Goal: Task Accomplishment & Management: Manage account settings

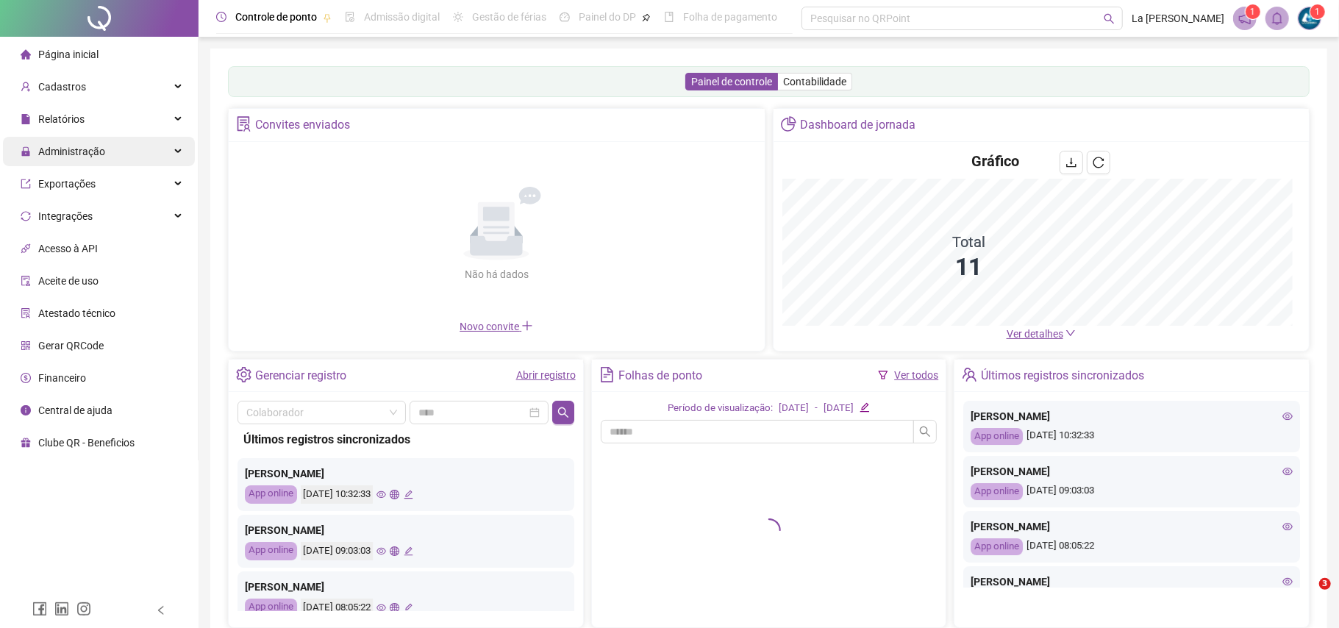
click at [68, 159] on span "Administração" at bounding box center [63, 151] width 85 height 29
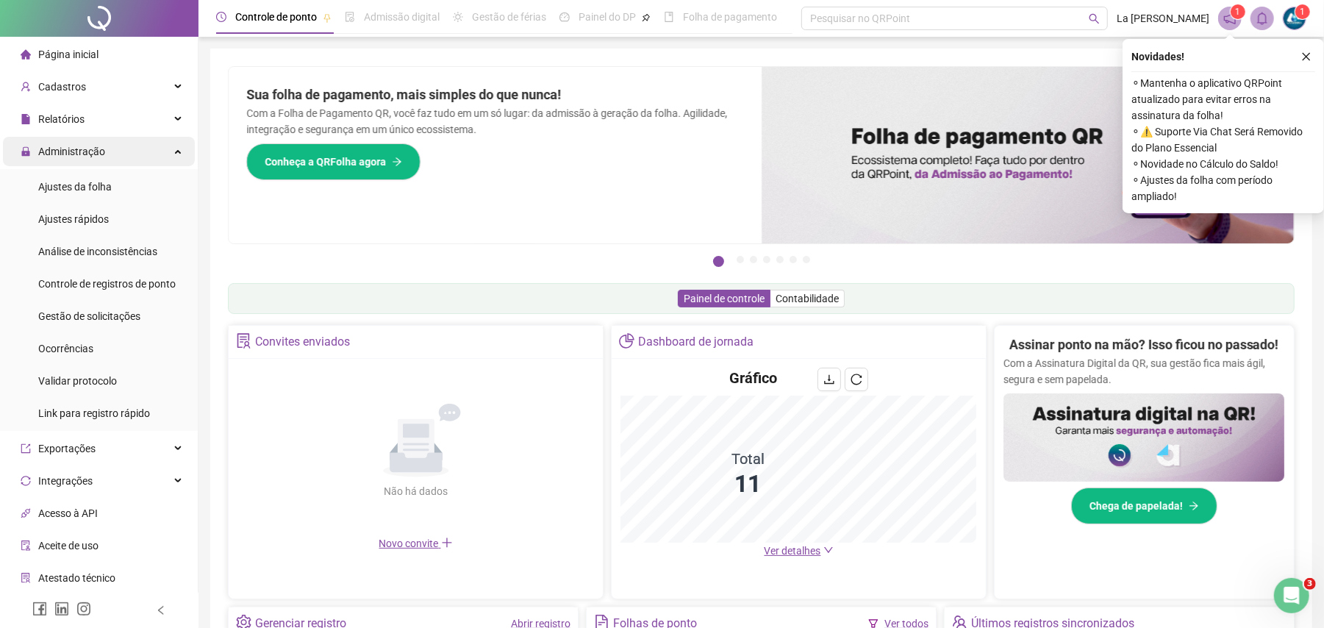
click at [68, 150] on span "Administração" at bounding box center [71, 152] width 67 height 12
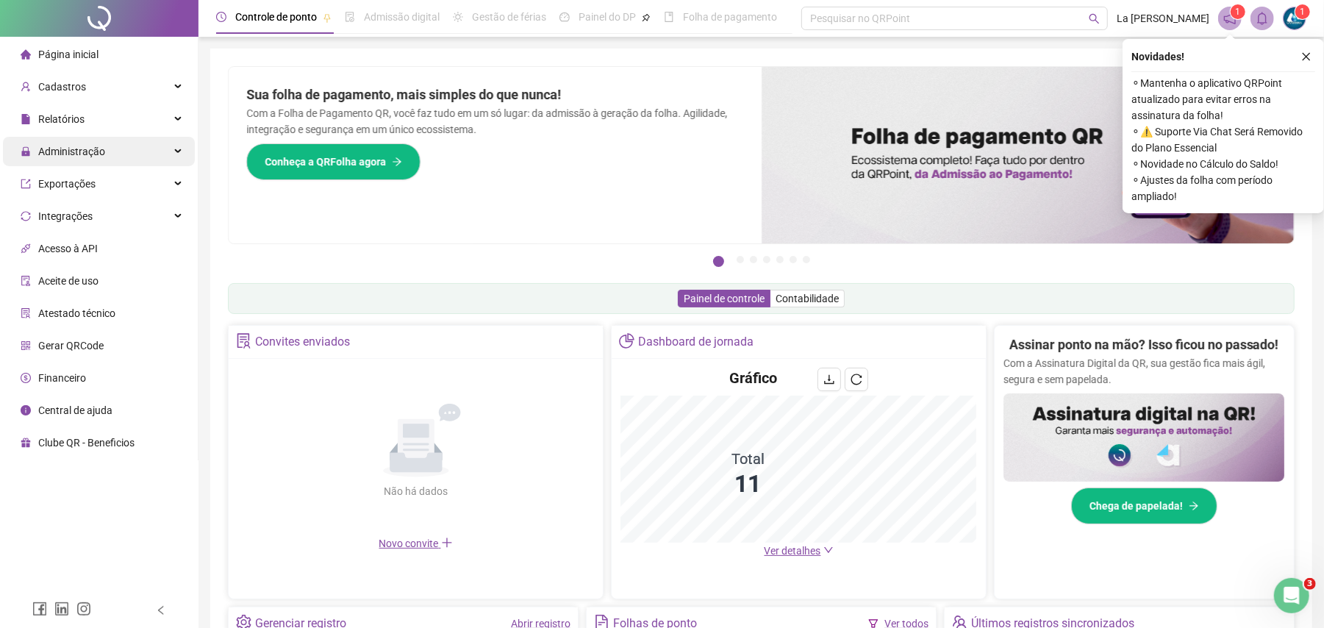
click at [74, 151] on span "Administração" at bounding box center [71, 152] width 67 height 12
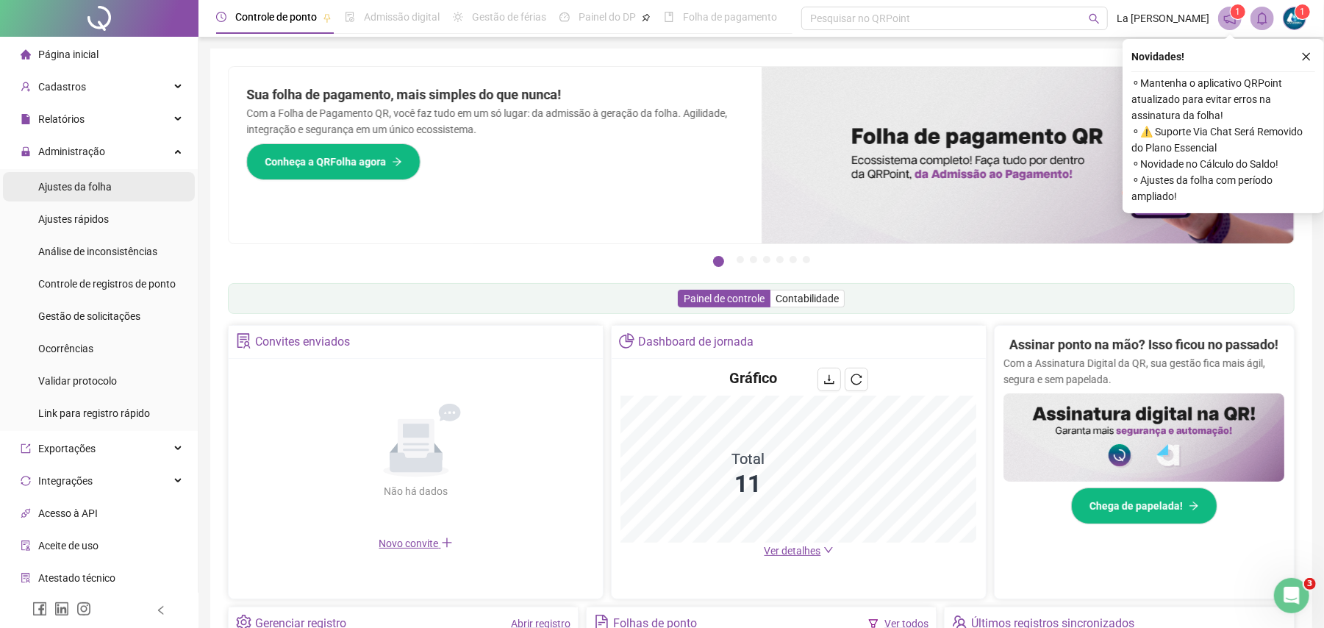
click at [74, 182] on span "Ajustes da folha" at bounding box center [75, 187] width 74 height 12
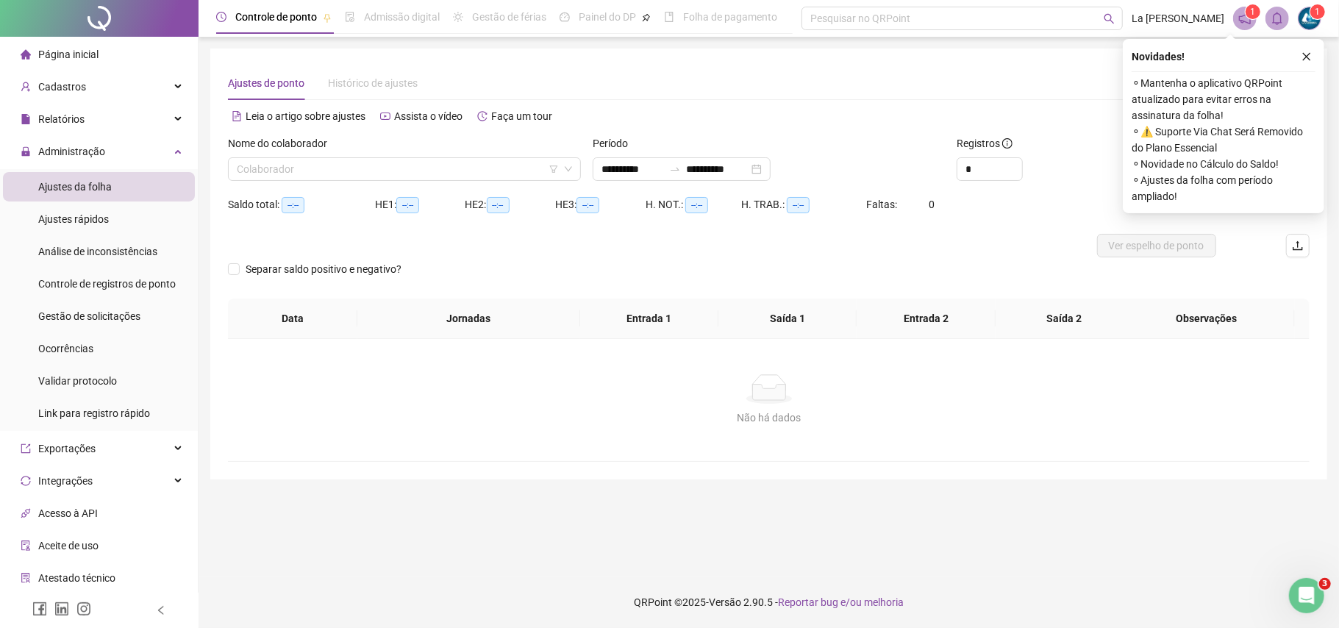
type input "**********"
click at [346, 168] on input "search" at bounding box center [398, 169] width 322 height 22
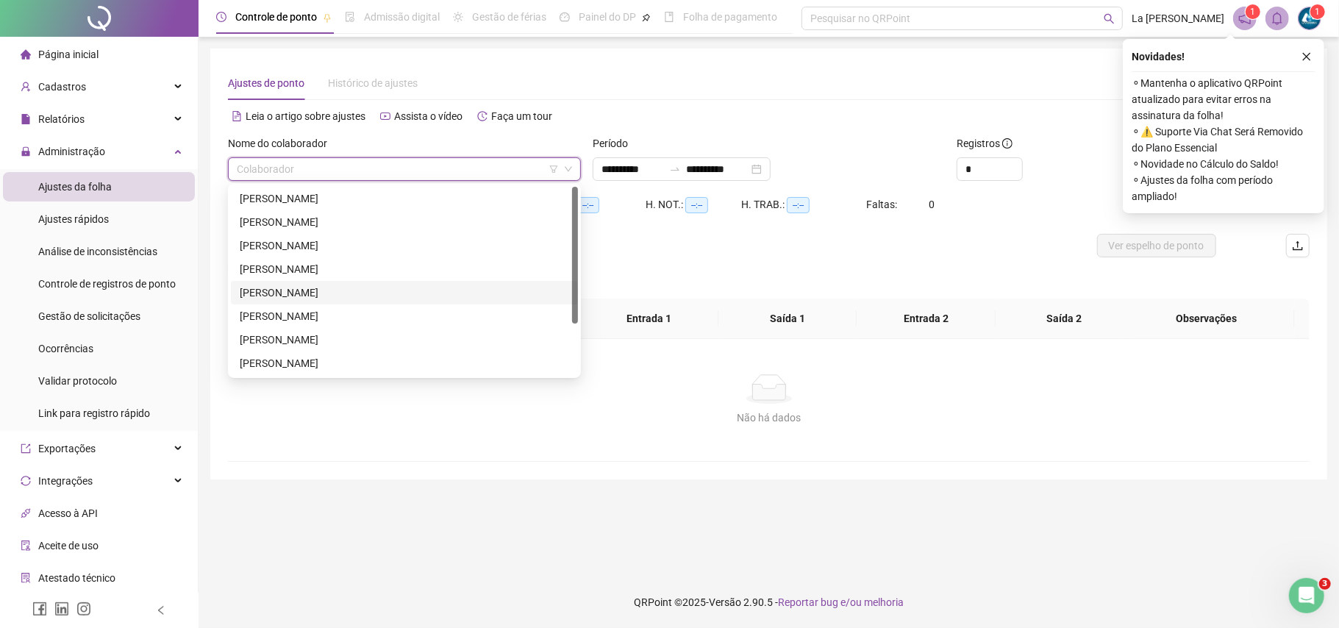
click at [365, 300] on div "[PERSON_NAME] [PERSON_NAME] COSTA" at bounding box center [404, 293] width 329 height 16
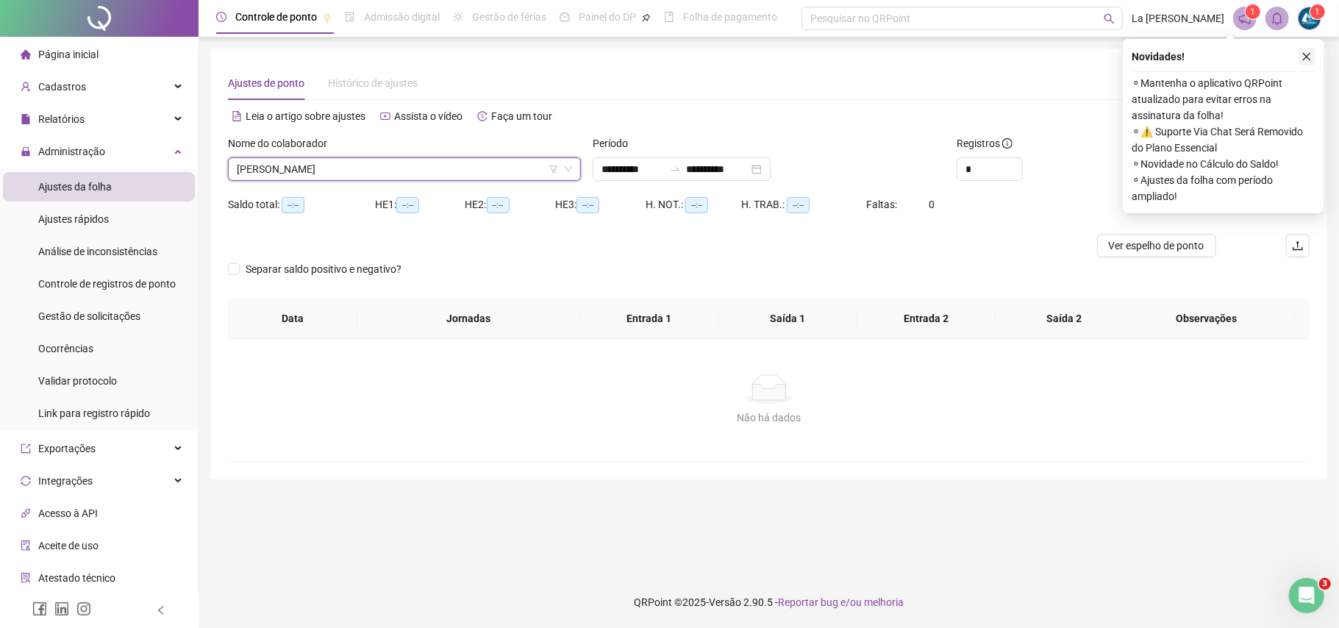
click at [1307, 59] on icon "close" at bounding box center [1307, 56] width 10 height 10
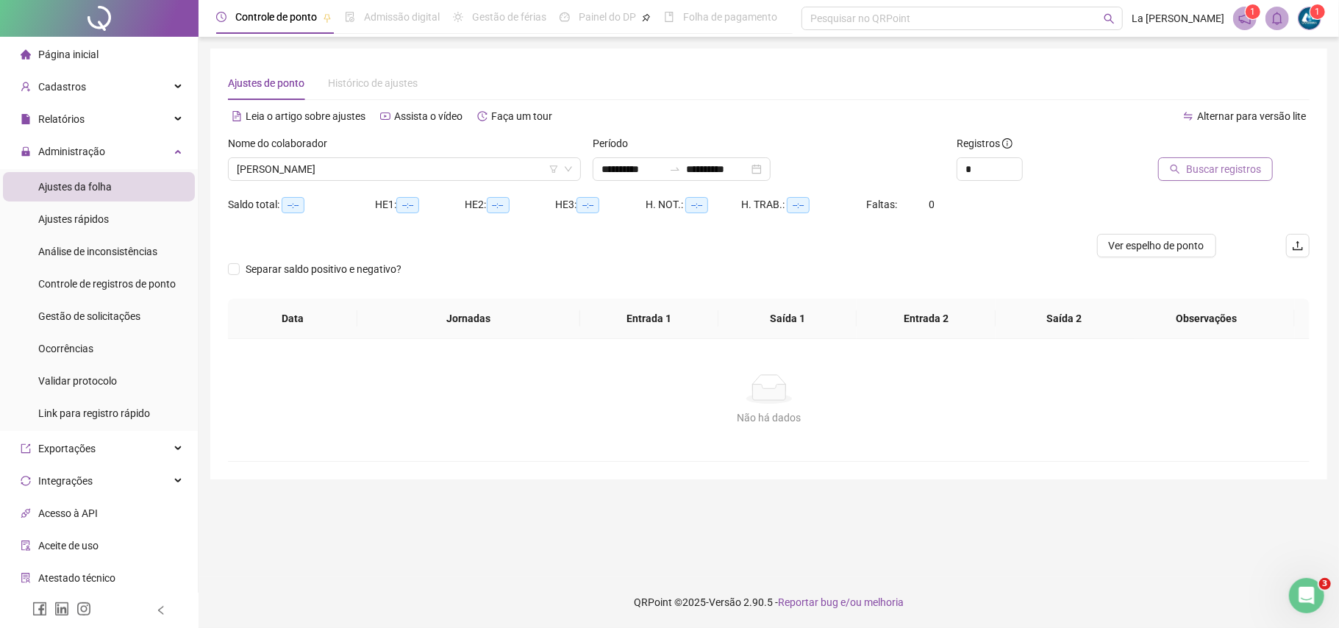
click at [1197, 166] on span "Buscar registros" at bounding box center [1223, 169] width 75 height 16
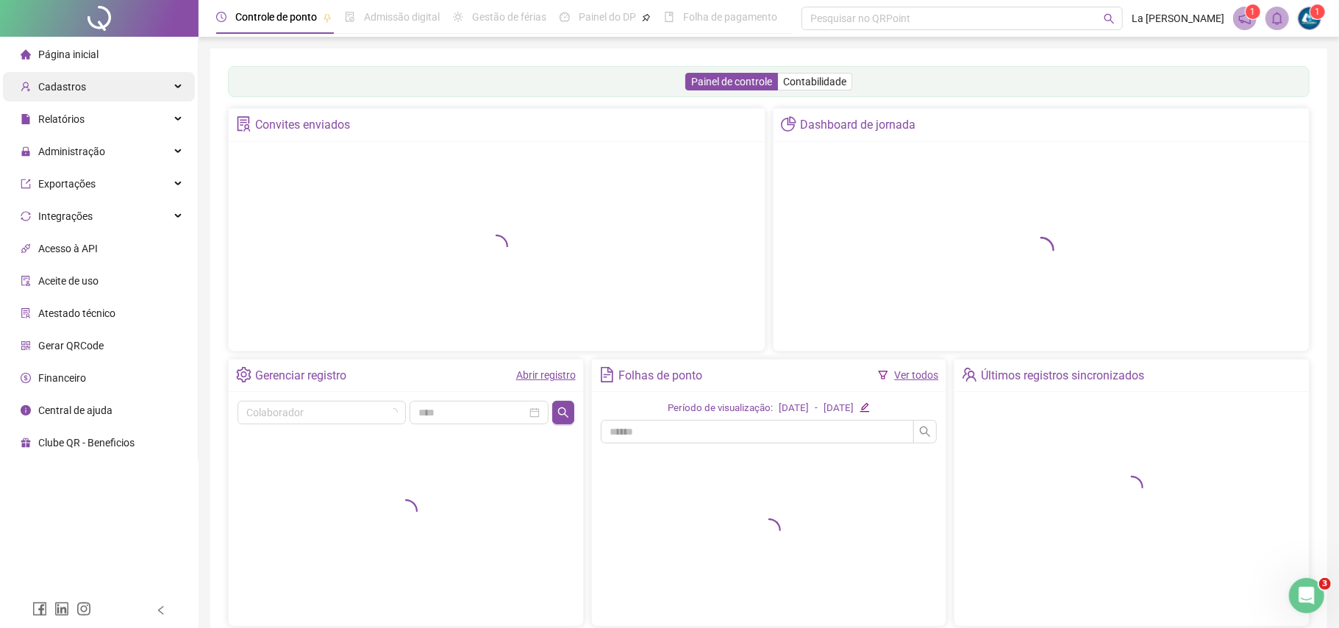
click at [60, 88] on span "Cadastros" at bounding box center [62, 87] width 48 height 12
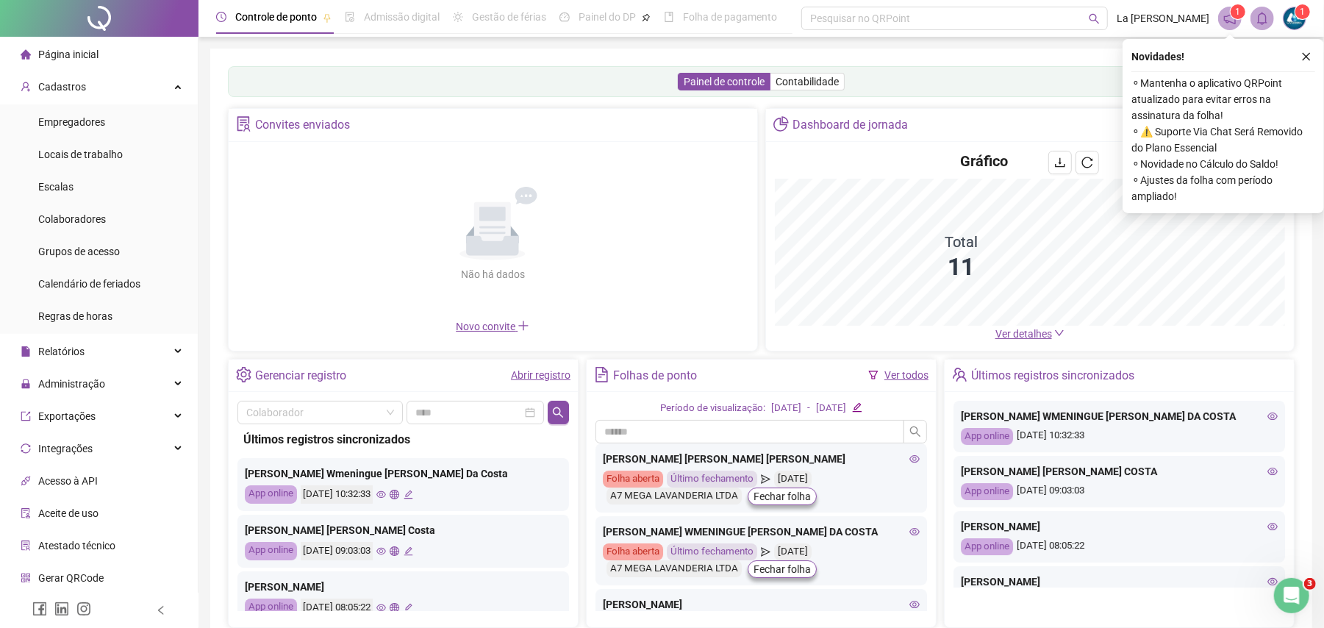
click at [63, 234] on ul "Empregadores Locais de trabalho Escalas Colaboradores Grupos de acesso Calendár…" at bounding box center [99, 218] width 198 height 229
click at [65, 210] on div "Colaboradores" at bounding box center [72, 218] width 68 height 29
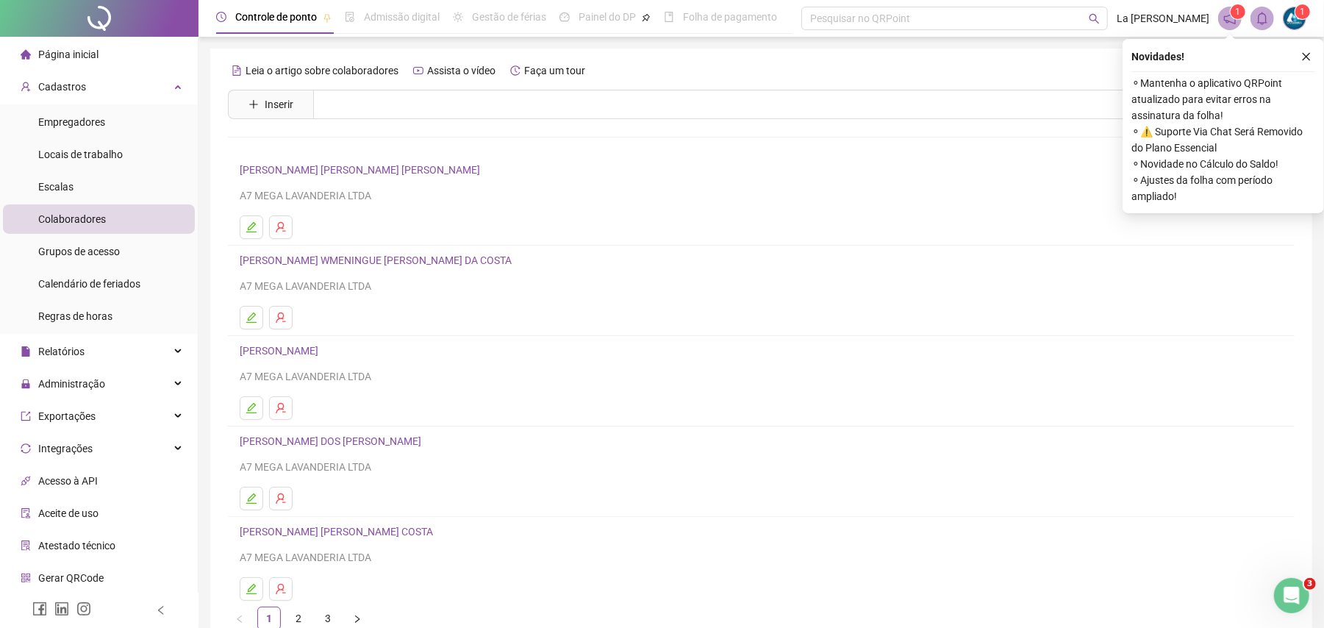
scroll to position [86, 0]
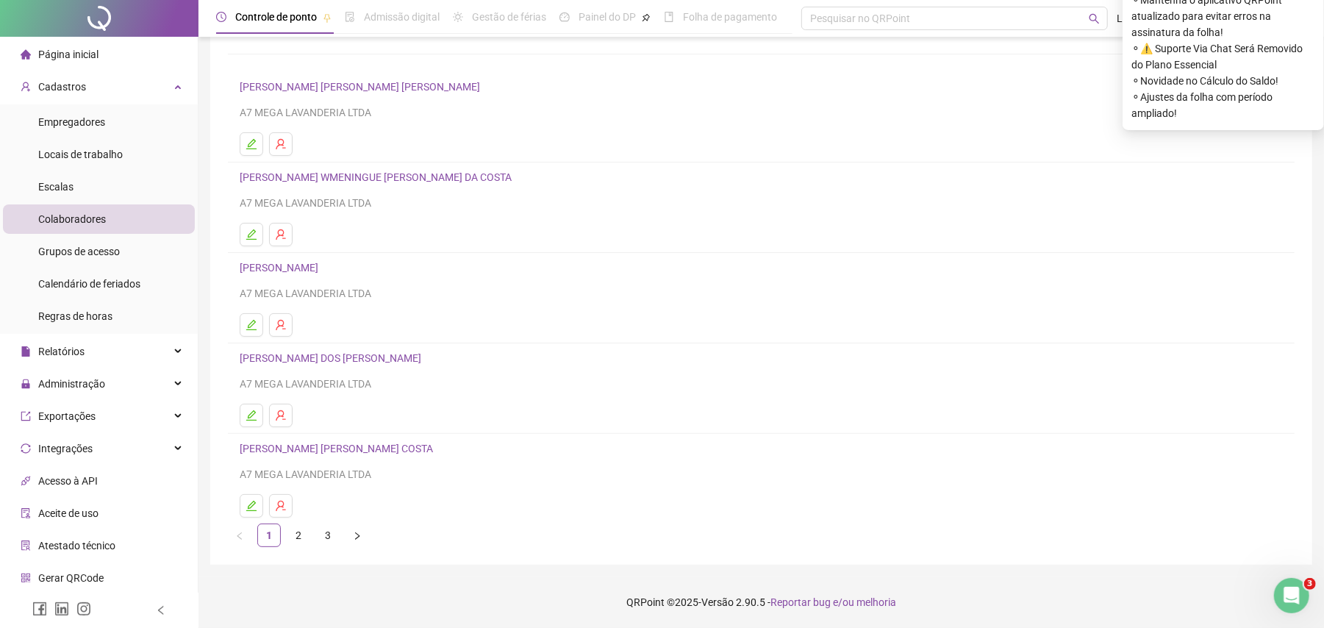
click at [363, 445] on link "[PERSON_NAME] [PERSON_NAME] COSTA" at bounding box center [339, 449] width 198 height 12
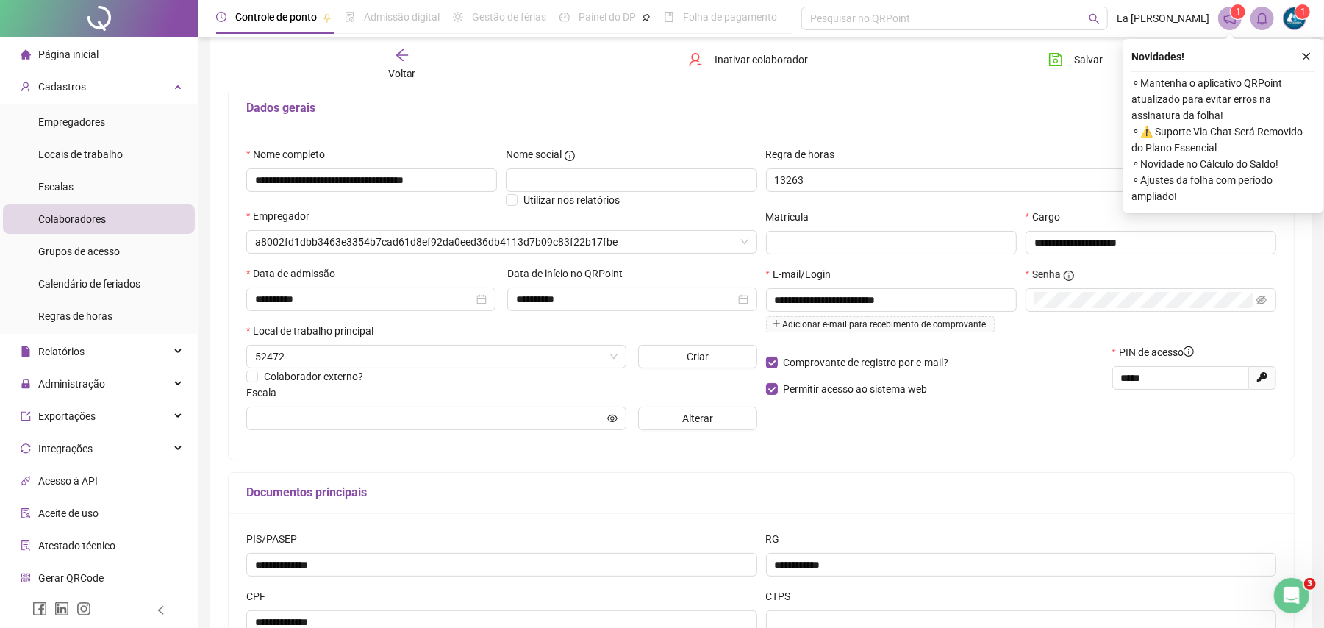
type input "**********"
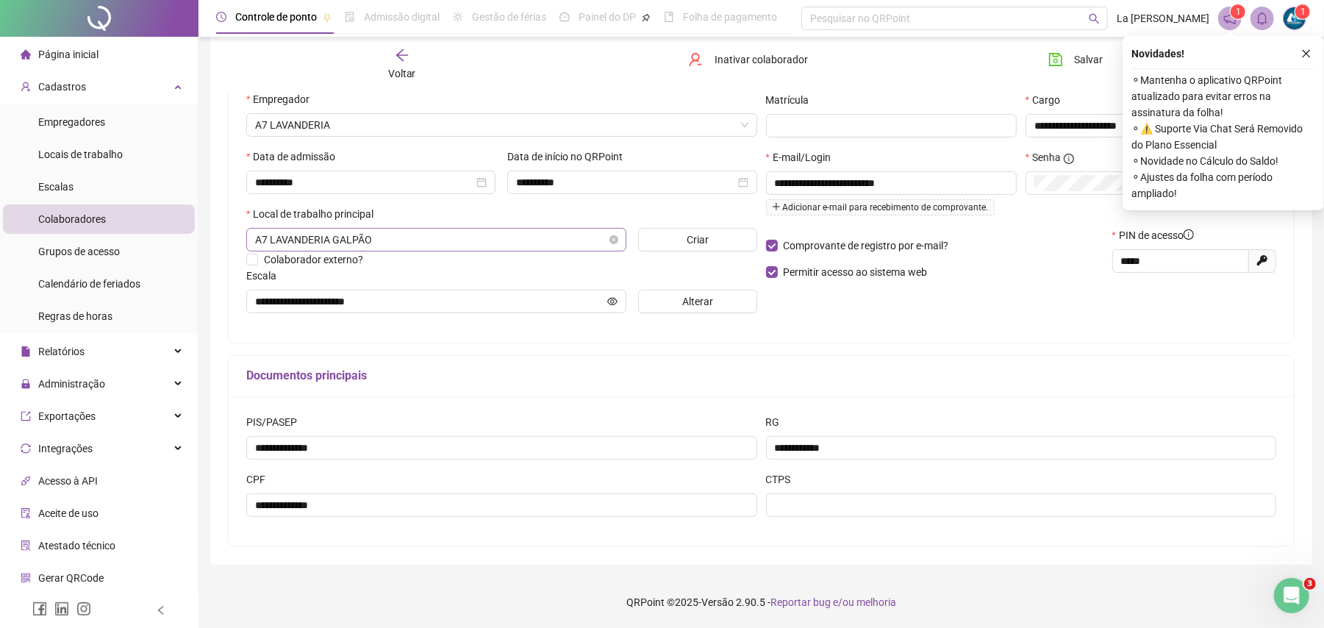
scroll to position [115, 0]
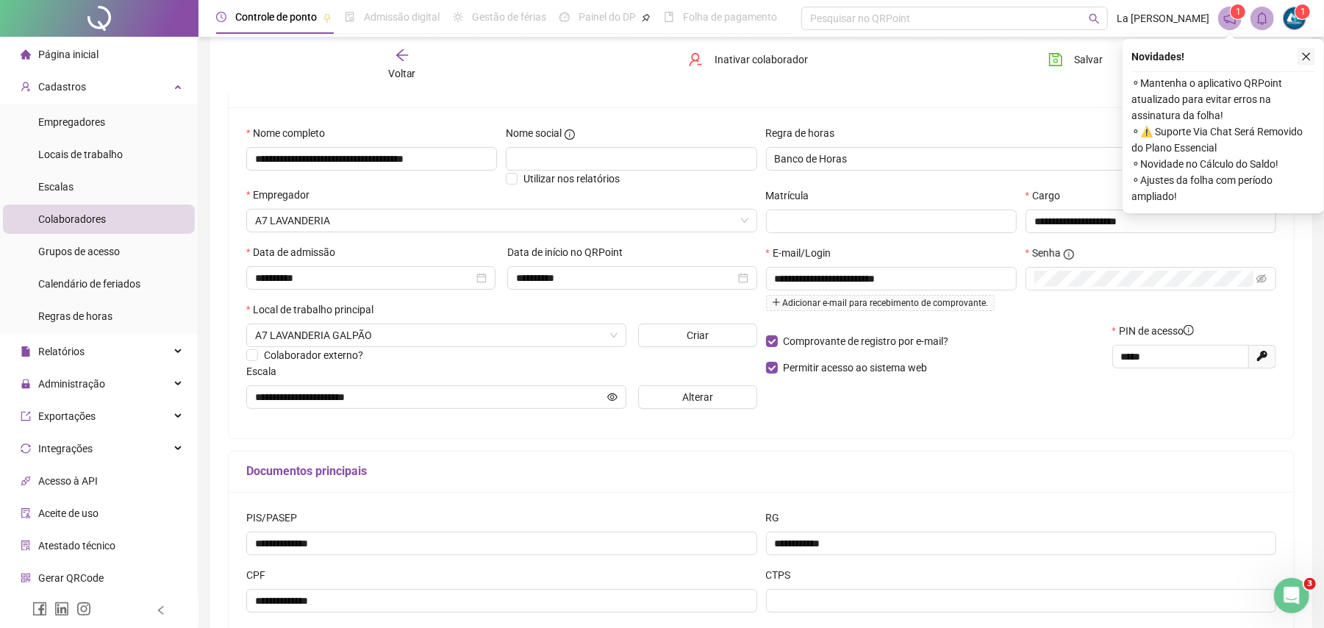
click at [1310, 60] on icon "close" at bounding box center [1307, 57] width 8 height 8
